Goal: Navigation & Orientation: Find specific page/section

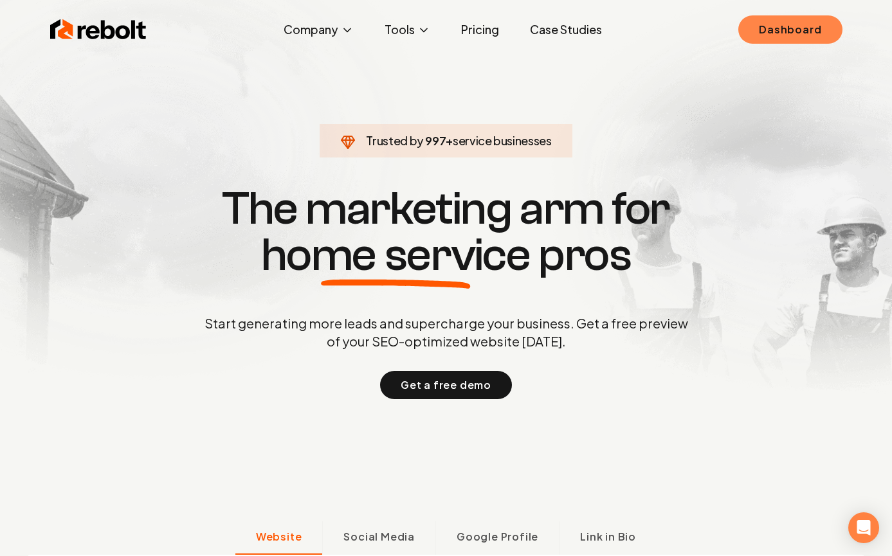
drag, startPoint x: 791, startPoint y: 10, endPoint x: 790, endPoint y: 34, distance: 23.8
click at [791, 10] on div "Rebolt Company About Blog Jobs Tools Google Review QR Code Generator Google Bus…" at bounding box center [446, 29] width 823 height 39
click at [790, 33] on link "Dashboard" at bounding box center [790, 29] width 104 height 28
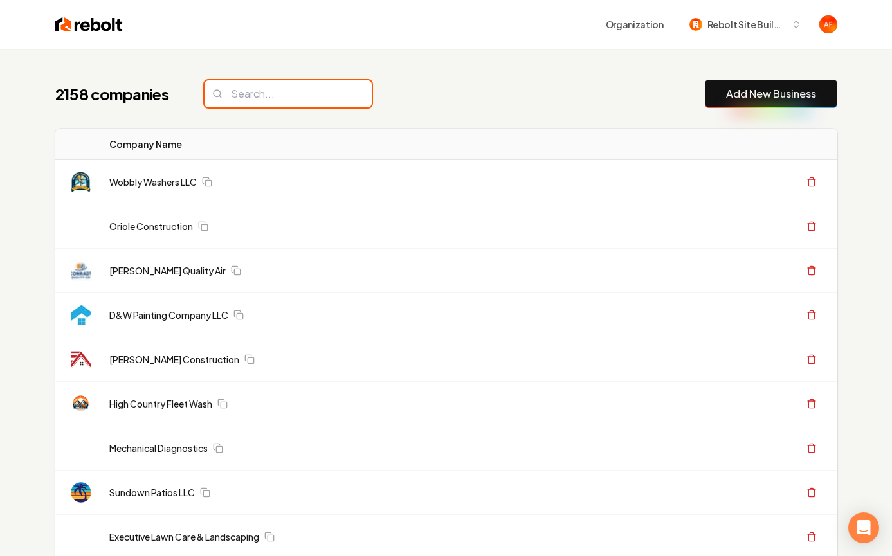
click at [271, 96] on input "search" at bounding box center [287, 93] width 167 height 27
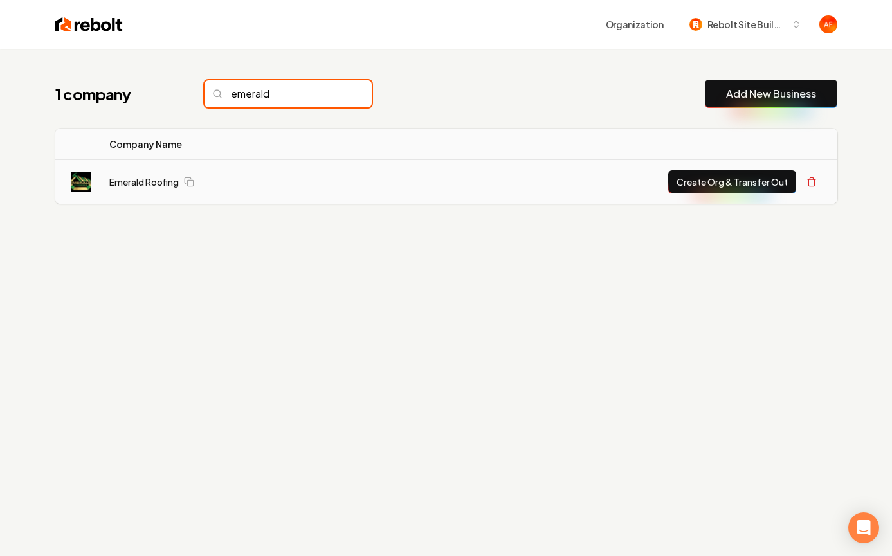
type input "emerald"
click at [134, 172] on td "Emerald Roofing" at bounding box center [234, 182] width 271 height 44
click at [134, 174] on td "Emerald Roofing" at bounding box center [234, 182] width 271 height 44
click at [134, 176] on link "Emerald Roofing" at bounding box center [143, 182] width 69 height 13
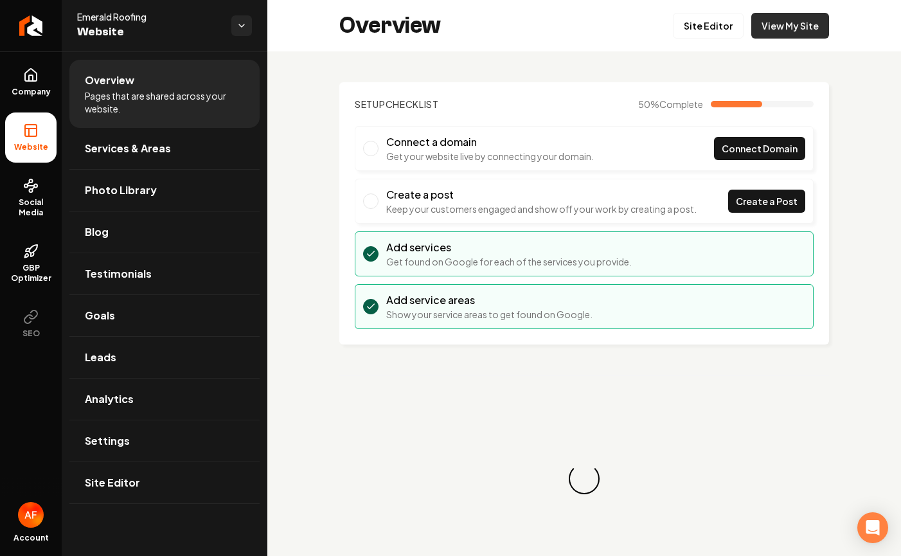
click at [772, 28] on link "View My Site" at bounding box center [791, 26] width 78 height 26
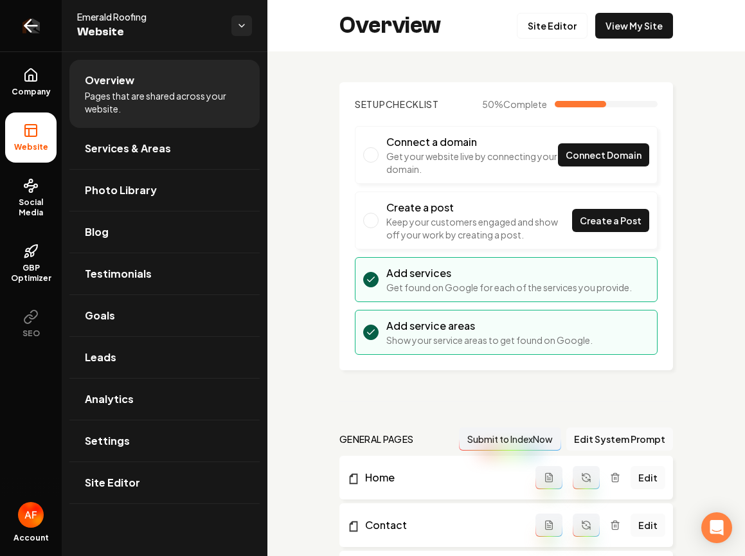
click at [41, 15] on link "Return to dashboard" at bounding box center [31, 25] width 62 height 51
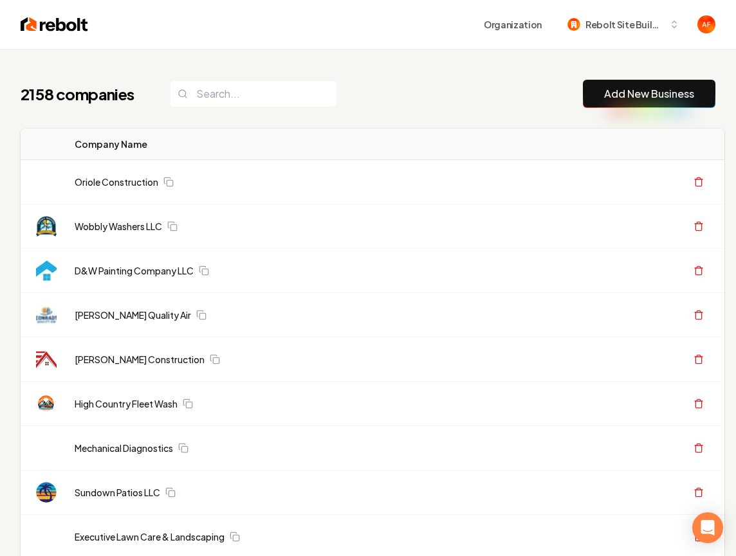
click at [57, 27] on img at bounding box center [55, 24] width 68 height 18
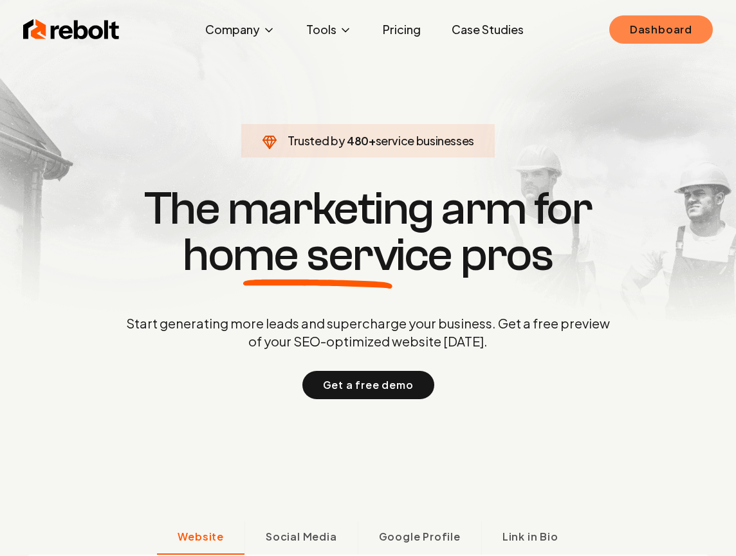
click at [626, 25] on link "Dashboard" at bounding box center [661, 29] width 104 height 28
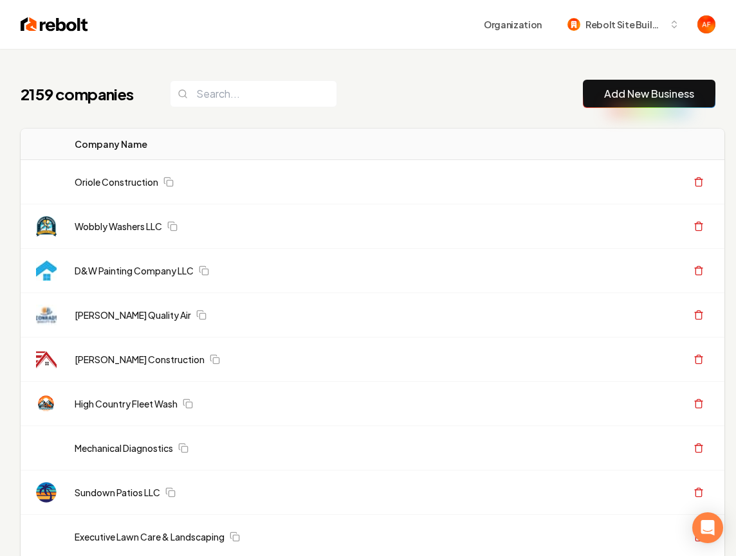
click at [509, 101] on div "2159 companies Add New Business" at bounding box center [368, 94] width 694 height 28
